Goal: Complete application form: Complete application form

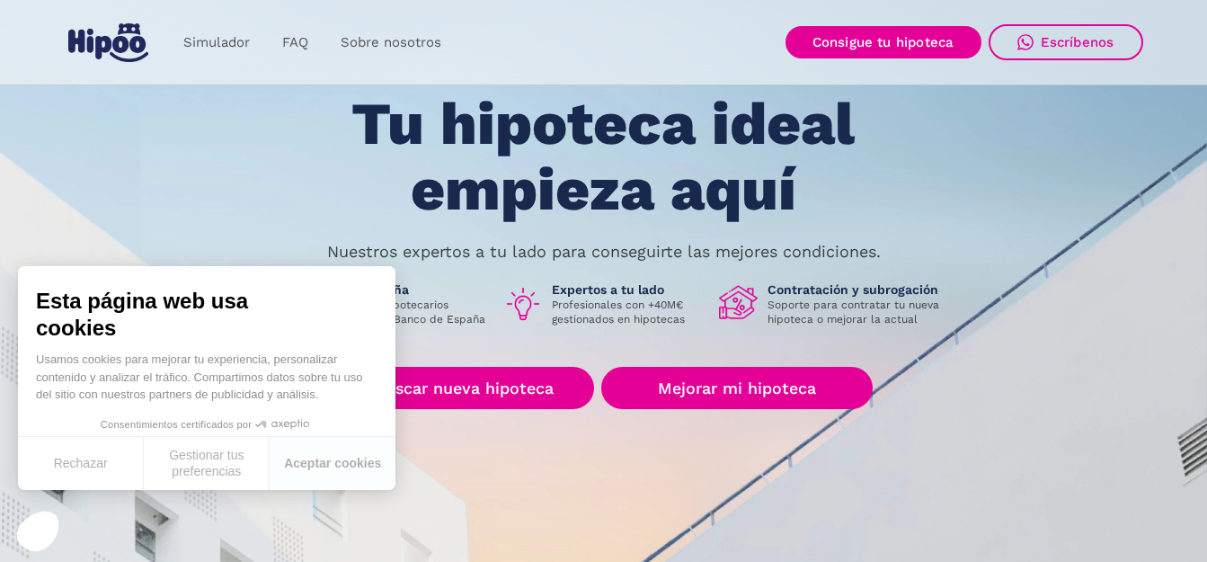
scroll to position [97, 0]
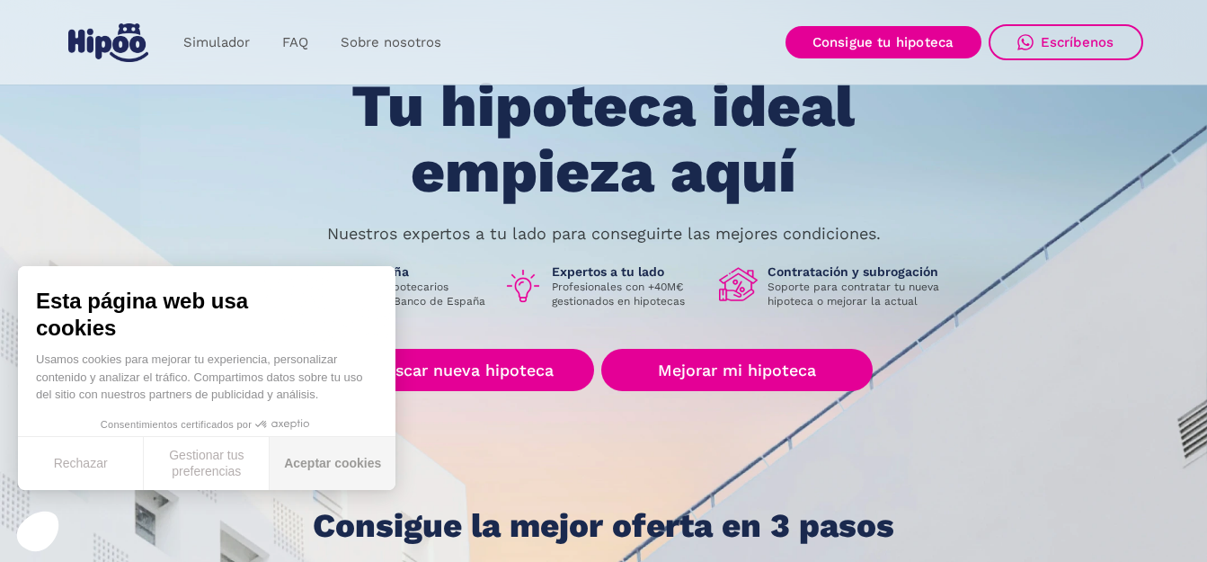
click at [342, 459] on button "Aceptar cookies" at bounding box center [333, 463] width 126 height 53
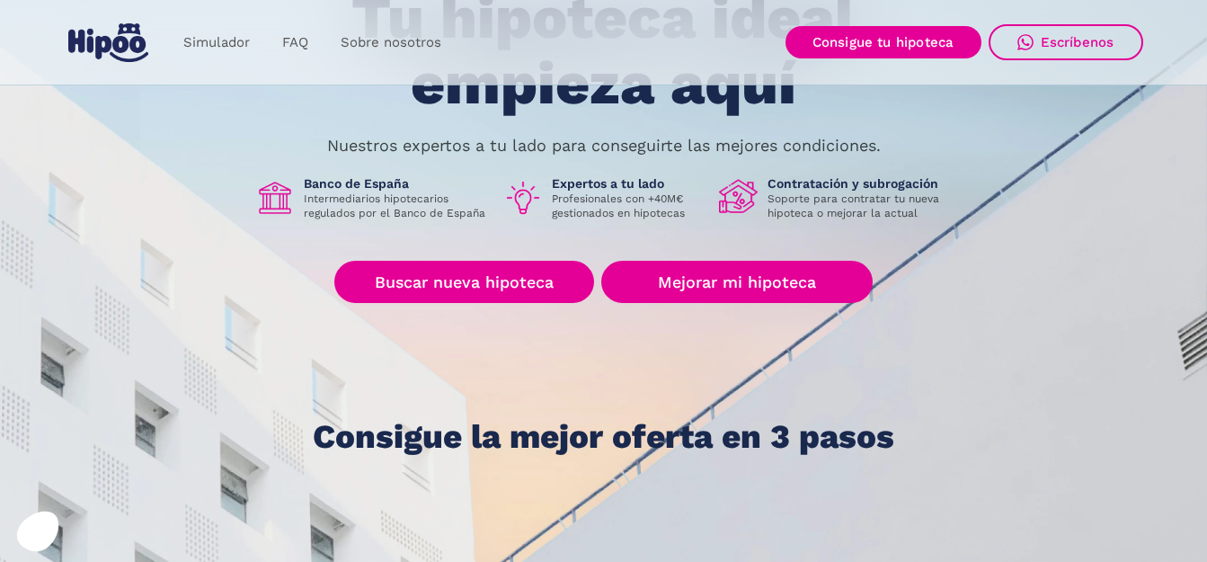
scroll to position [194, 0]
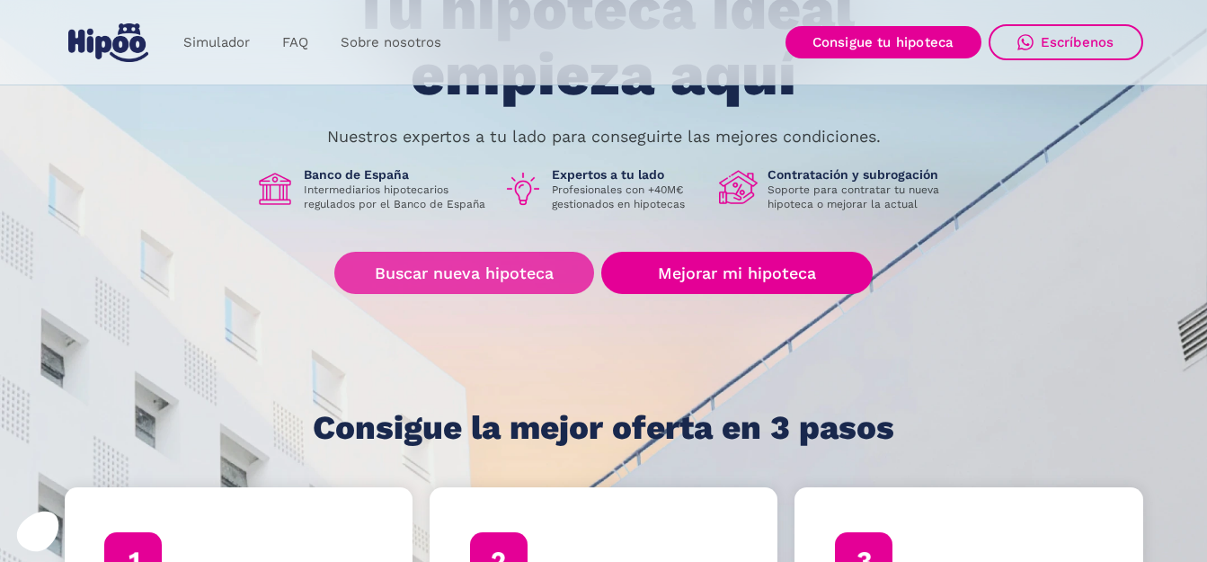
click at [462, 281] on link "Buscar nueva hipoteca" at bounding box center [464, 273] width 260 height 42
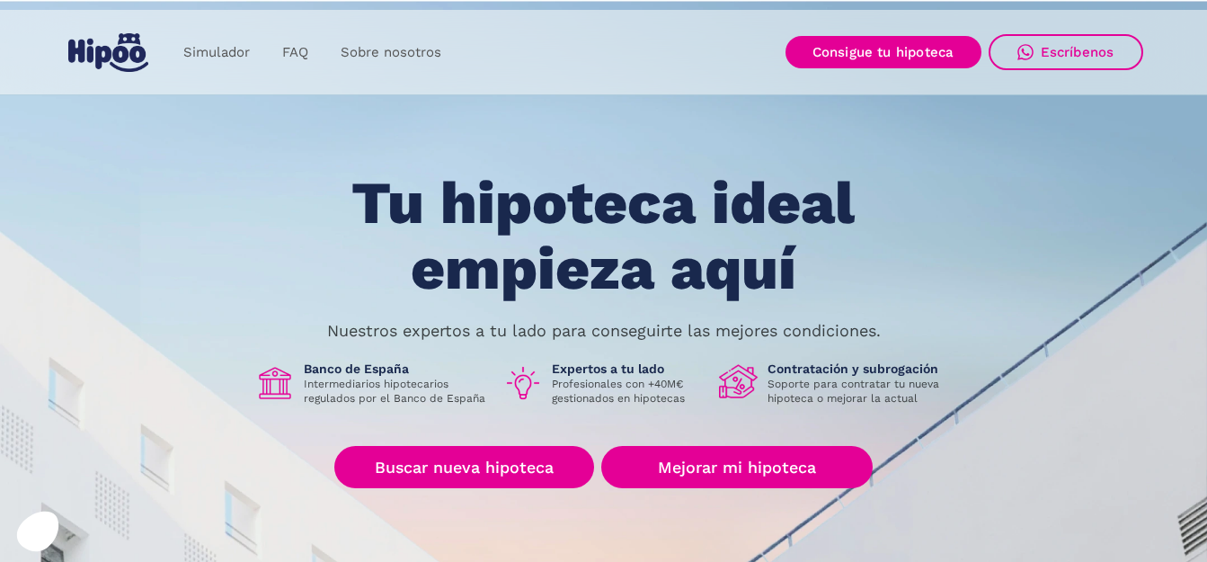
scroll to position [194, 0]
